Goal: Task Accomplishment & Management: Complete application form

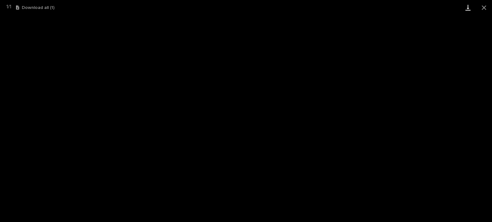
scroll to position [96, 0]
click at [486, 6] on button "Close gallery" at bounding box center [484, 7] width 16 height 15
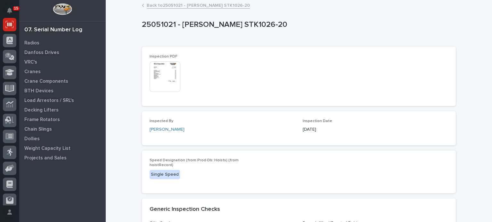
click at [486, 6] on button "Close gallery" at bounding box center [484, 7] width 16 height 15
click at [31, 79] on p "Crane Components" at bounding box center [46, 82] width 44 height 6
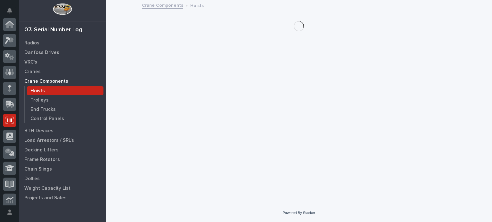
scroll to position [96, 0]
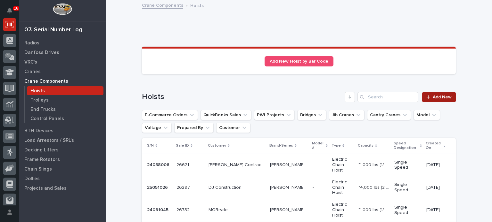
click at [426, 97] on icon at bounding box center [428, 97] width 4 height 4
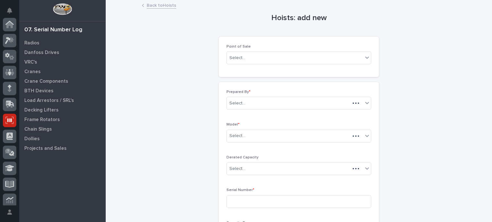
scroll to position [96, 0]
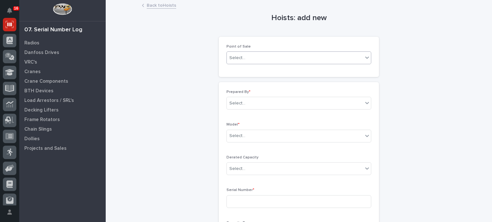
click at [247, 54] on div "Select..." at bounding box center [295, 58] width 136 height 11
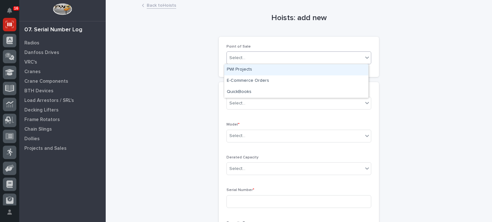
click at [248, 74] on div "PWI Projects" at bounding box center [296, 69] width 144 height 11
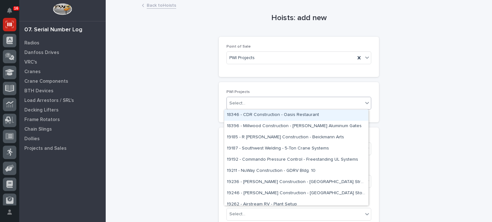
click at [253, 102] on div "Select..." at bounding box center [295, 103] width 136 height 11
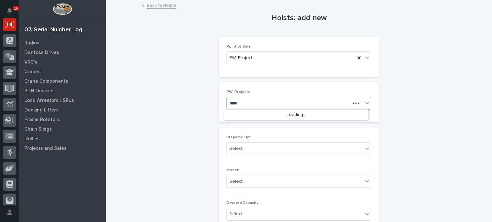
type input "*****"
click at [257, 115] on div "26297 - DJ Construction - [PERSON_NAME] Service Building - Plant Setup" at bounding box center [296, 115] width 144 height 11
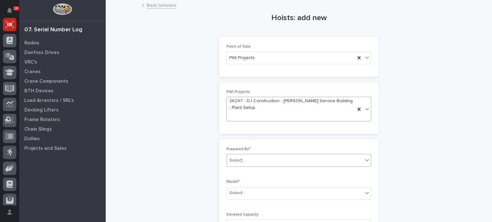
click at [260, 161] on div "Select..." at bounding box center [295, 161] width 136 height 11
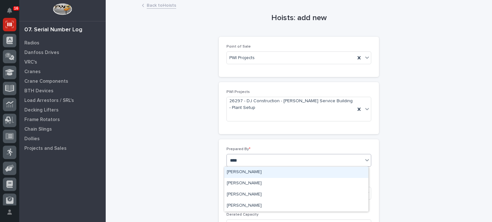
type input "*****"
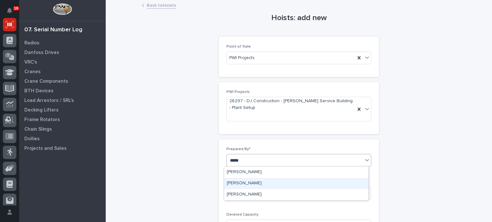
click at [254, 184] on div "[PERSON_NAME]" at bounding box center [296, 183] width 144 height 11
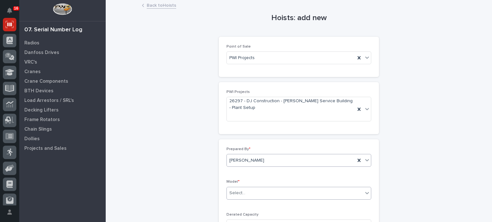
click at [255, 193] on div "Select..." at bounding box center [295, 193] width 136 height 11
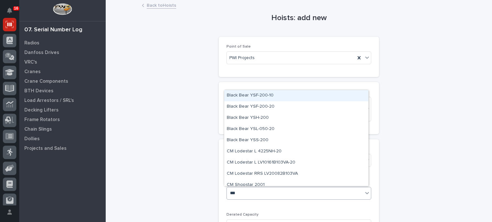
type input "****"
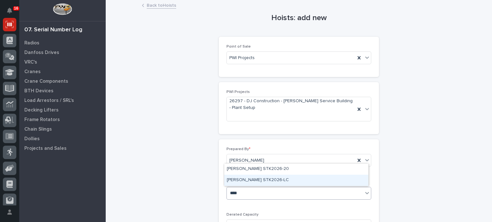
click at [249, 182] on div "[PERSON_NAME] STK2026-LC" at bounding box center [296, 180] width 144 height 11
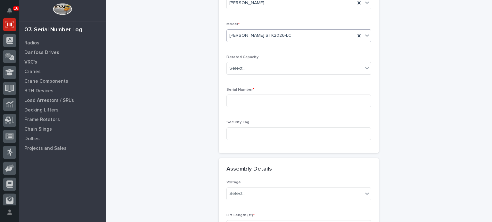
scroll to position [179, 0]
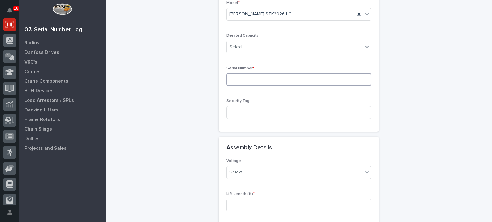
click at [324, 80] on input at bounding box center [298, 79] width 145 height 13
type input "25051036"
click at [302, 175] on div "Select..." at bounding box center [295, 172] width 136 height 11
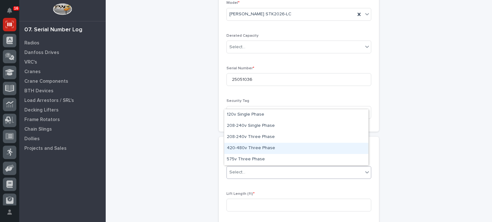
click at [291, 151] on div "420-480v Three Phase" at bounding box center [296, 148] width 144 height 11
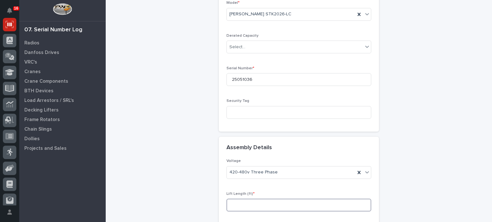
click at [284, 205] on input at bounding box center [298, 205] width 145 height 13
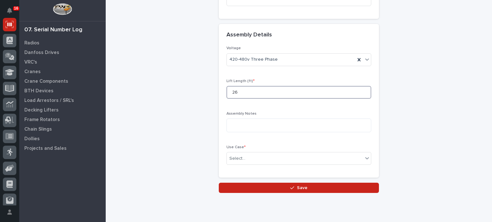
scroll to position [295, 0]
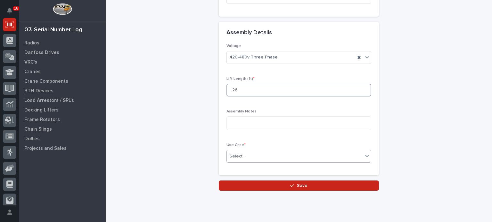
type input "26"
click at [364, 157] on icon at bounding box center [367, 156] width 6 height 6
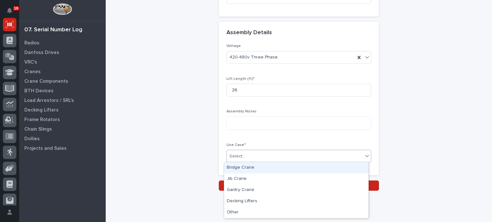
click at [353, 167] on div "Bridge Crane" at bounding box center [296, 168] width 144 height 11
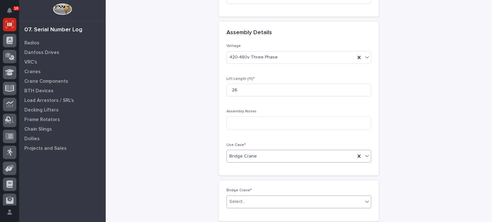
click at [318, 201] on div "Select..." at bounding box center [295, 202] width 136 height 11
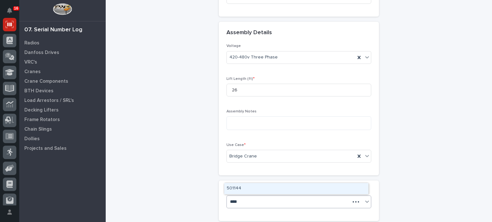
type input "*****"
click at [314, 187] on div "BCR11442" at bounding box center [296, 188] width 144 height 11
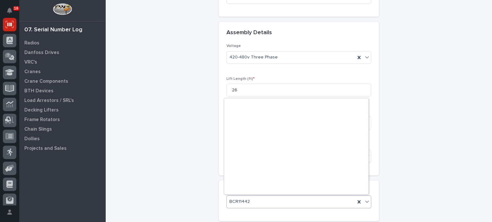
scroll to position [11120, 0]
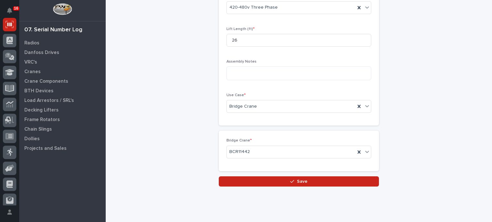
scroll to position [346, 0]
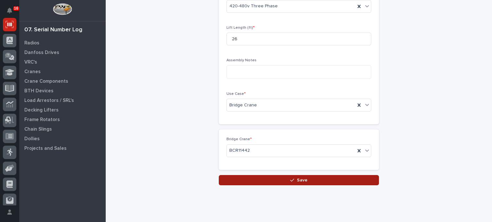
click at [320, 180] on button "Save" at bounding box center [299, 180] width 160 height 10
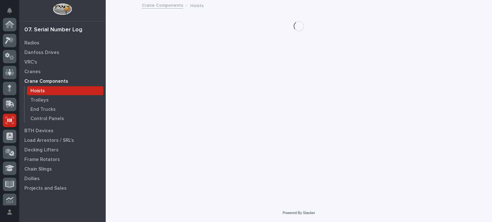
scroll to position [96, 0]
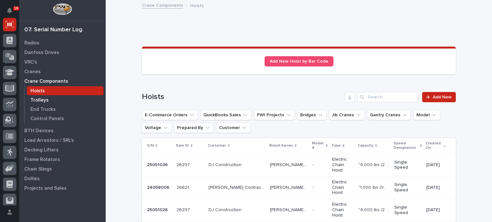
click at [44, 98] on p "Trolleys" at bounding box center [39, 101] width 18 height 6
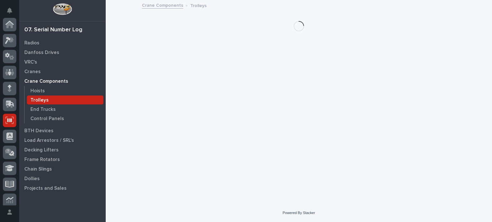
scroll to position [96, 0]
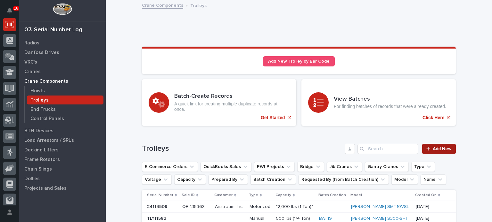
click at [426, 150] on icon at bounding box center [428, 149] width 4 height 4
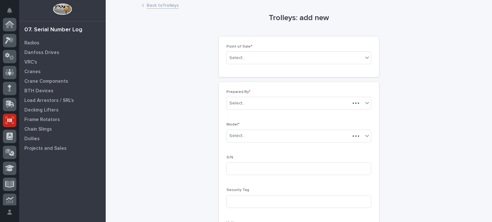
scroll to position [96, 0]
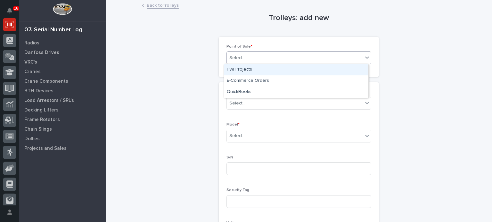
click at [313, 64] on div "Select..." at bounding box center [298, 58] width 145 height 13
click at [312, 66] on div "PWI Projects" at bounding box center [296, 69] width 144 height 11
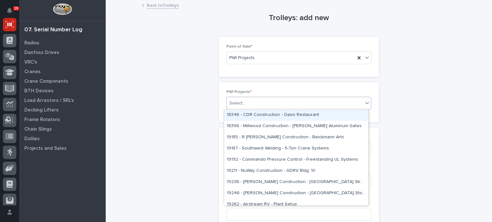
click at [290, 102] on div "Select..." at bounding box center [295, 103] width 136 height 11
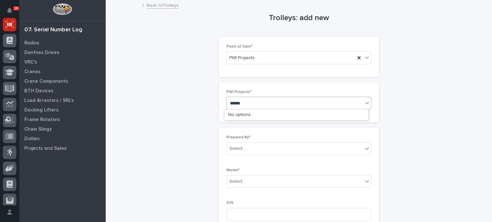
type input "*****"
click at [288, 117] on div "26297 - DJ Construction - [PERSON_NAME] Service Building - Plant Setup" at bounding box center [296, 115] width 144 height 11
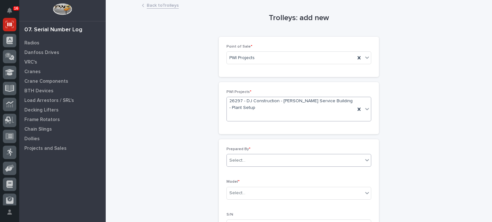
click at [299, 166] on div "Select..." at bounding box center [298, 160] width 145 height 13
type input "*"
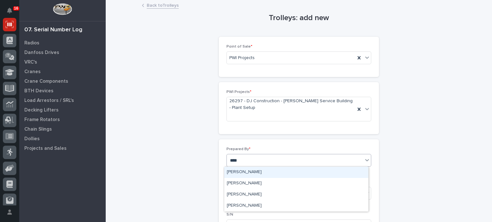
type input "*****"
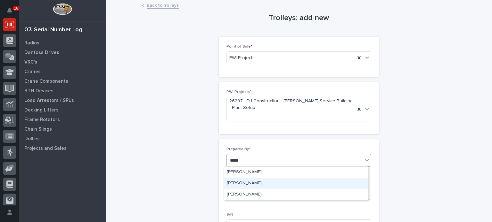
click at [293, 186] on div "[PERSON_NAME]" at bounding box center [296, 183] width 144 height 11
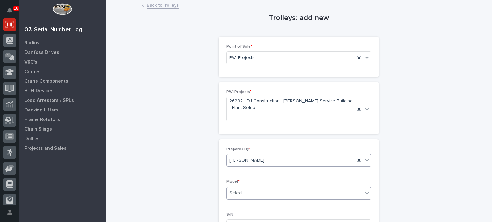
click at [294, 193] on div "Select..." at bounding box center [295, 193] width 136 height 11
type input "*"
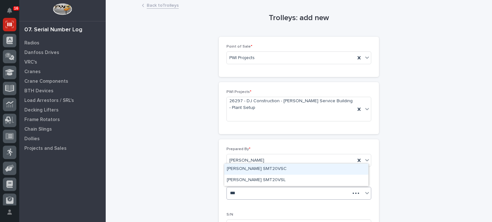
type input "****"
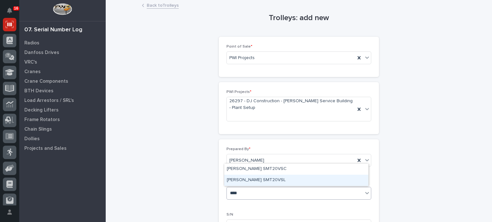
click at [287, 184] on div "[PERSON_NAME] SMT20VSL" at bounding box center [296, 180] width 144 height 11
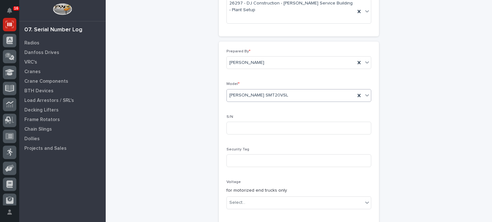
scroll to position [119, 0]
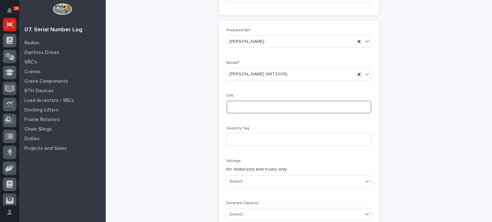
click at [334, 108] on input at bounding box center [298, 107] width 145 height 13
type input "25040016"
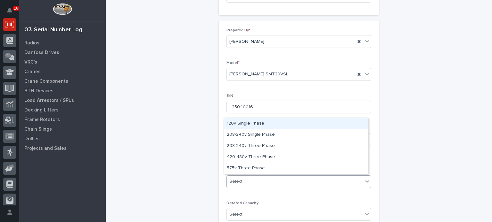
click at [318, 182] on div "Select..." at bounding box center [295, 182] width 136 height 11
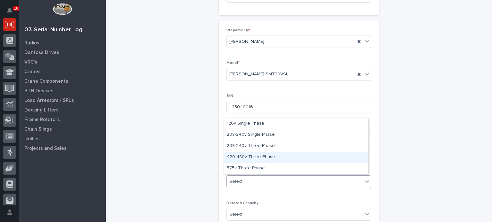
click at [314, 157] on div "420-480v Three Phase" at bounding box center [296, 157] width 144 height 11
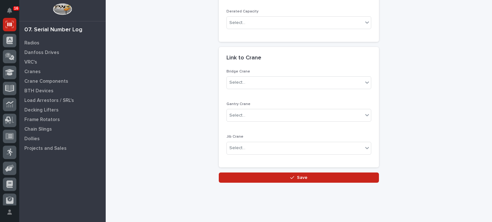
scroll to position [320, 0]
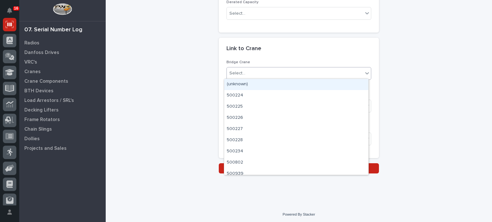
click at [315, 75] on div "Select..." at bounding box center [295, 73] width 136 height 11
type input "*****"
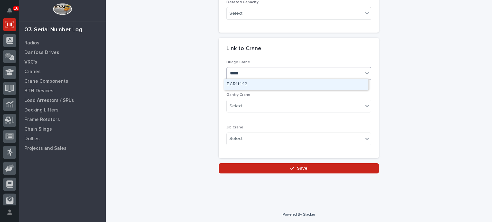
click at [316, 89] on div "BCR11442" at bounding box center [296, 84] width 144 height 11
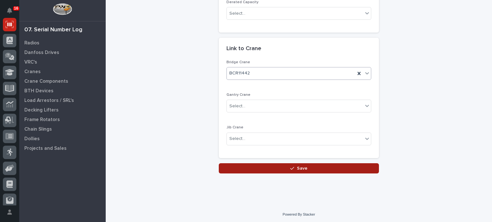
click at [305, 165] on button "Save" at bounding box center [299, 169] width 160 height 10
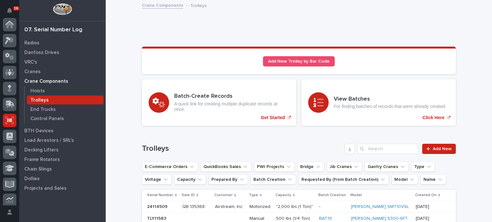
scroll to position [96, 0]
click at [35, 90] on p "Hoists" at bounding box center [37, 91] width 14 height 6
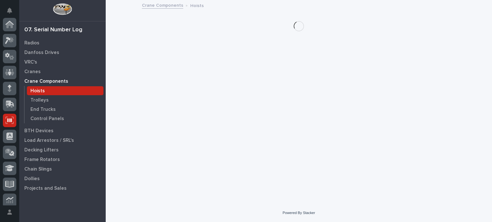
scroll to position [96, 0]
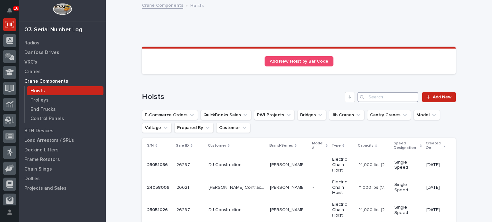
click at [382, 96] on input "Search" at bounding box center [387, 97] width 61 height 10
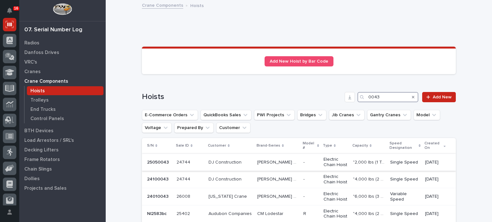
type input "0043"
click at [323, 163] on p "Electric Chain Hoist" at bounding box center [335, 162] width 24 height 11
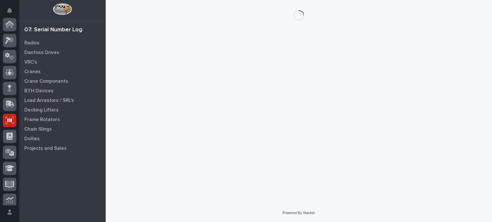
scroll to position [96, 0]
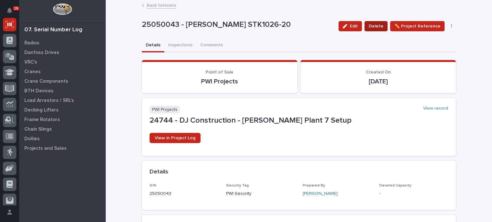
click at [376, 28] on span "Delete" at bounding box center [375, 26] width 15 height 8
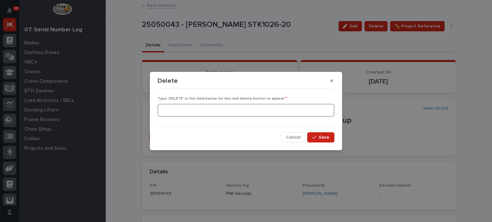
click at [306, 110] on input at bounding box center [246, 110] width 177 height 13
type input "DELETE"
click at [328, 137] on span "Save" at bounding box center [324, 138] width 11 height 6
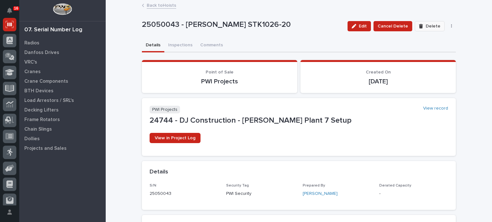
click at [424, 28] on button "Delete" at bounding box center [429, 26] width 29 height 10
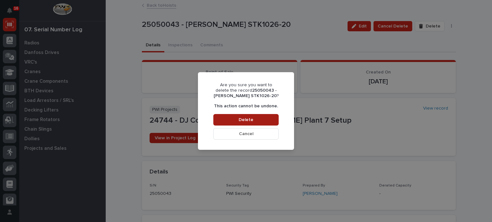
click at [227, 121] on button "Delete" at bounding box center [245, 120] width 65 height 12
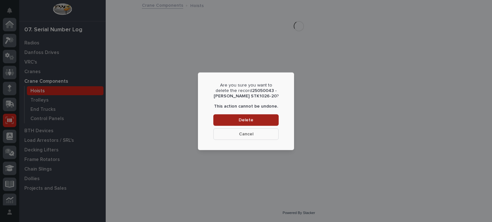
scroll to position [96, 0]
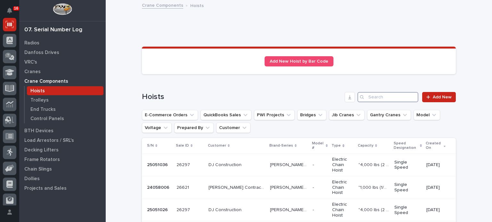
click at [369, 95] on input "Search" at bounding box center [387, 97] width 61 height 10
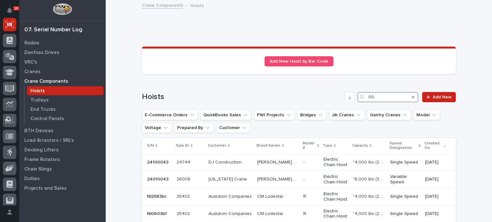
type input "0"
